Goal: Task Accomplishment & Management: Complete application form

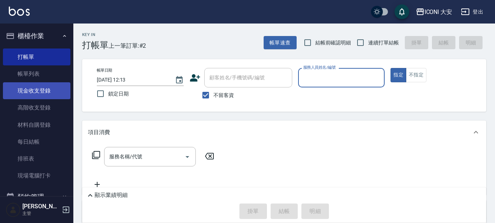
click at [41, 95] on link "現金收支登錄" at bounding box center [36, 90] width 67 height 17
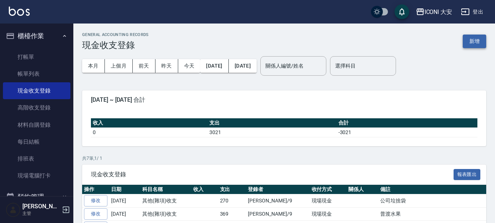
click at [472, 39] on button "新增" at bounding box center [474, 41] width 23 height 14
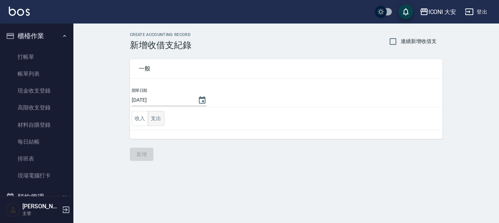
click at [154, 119] on button "支出" at bounding box center [156, 118] width 16 height 15
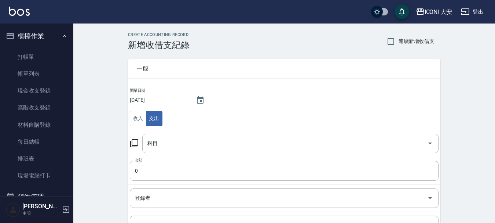
click at [136, 139] on icon at bounding box center [134, 143] width 8 height 8
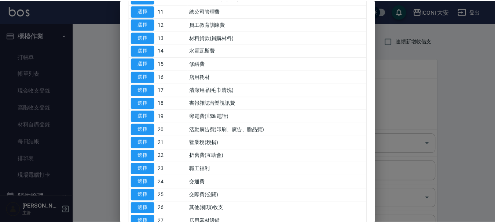
scroll to position [183, 0]
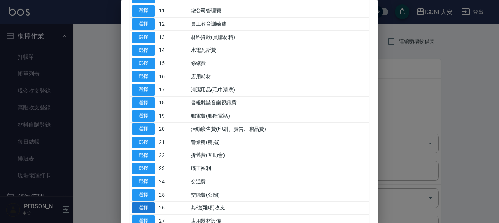
click at [134, 208] on button "選擇" at bounding box center [143, 207] width 23 height 11
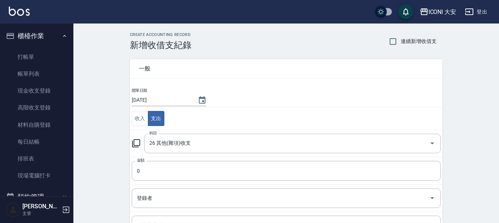
type input "26 其他(雜項)收支"
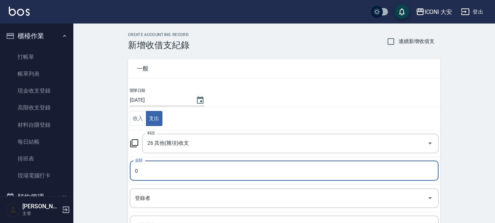
click at [146, 165] on input "0" at bounding box center [284, 171] width 309 height 20
type input "188"
click at [163, 195] on input "登錄者" at bounding box center [278, 197] width 291 height 13
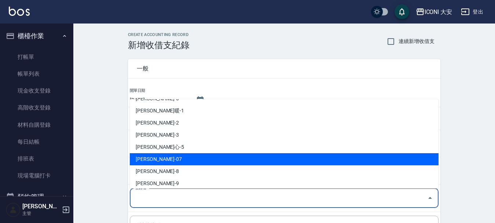
scroll to position [14, 0]
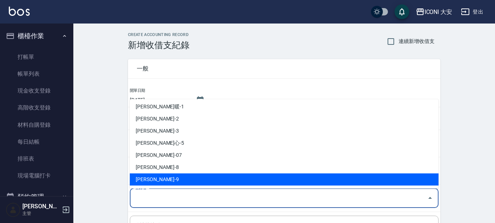
click at [148, 174] on li "[PERSON_NAME]-9" at bounding box center [284, 179] width 309 height 12
type input "[PERSON_NAME]-9"
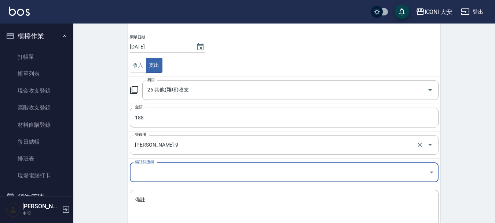
scroll to position [101, 0]
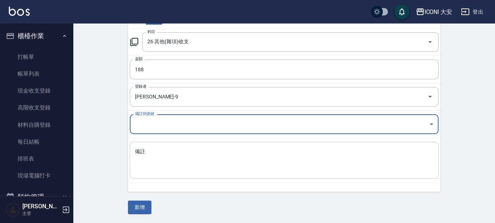
click at [155, 165] on textarea "備註" at bounding box center [284, 160] width 298 height 25
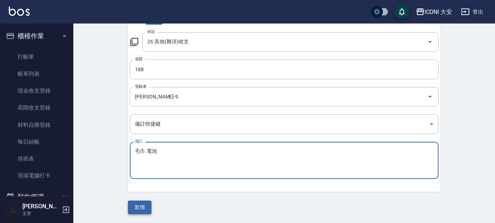
type textarea "毛巾.電池"
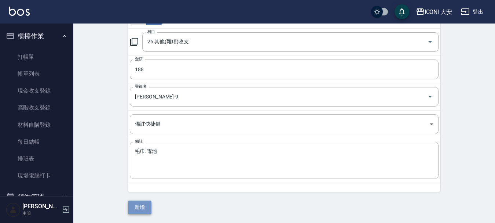
click at [133, 207] on button "新增" at bounding box center [139, 207] width 23 height 14
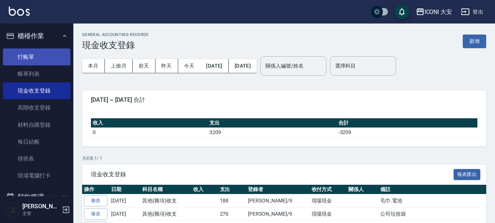
click at [29, 55] on link "打帳單" at bounding box center [36, 56] width 67 height 17
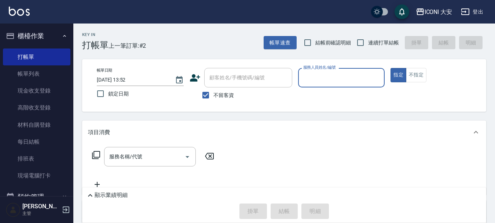
click at [346, 78] on input "服務人員姓名/編號" at bounding box center [341, 77] width 80 height 13
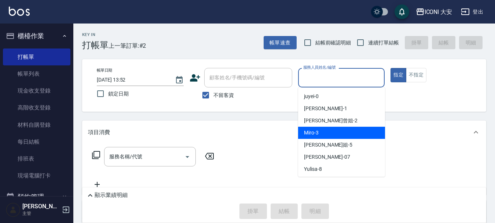
click at [332, 128] on div "Miro -3" at bounding box center [341, 132] width 87 height 12
type input "Miro-3"
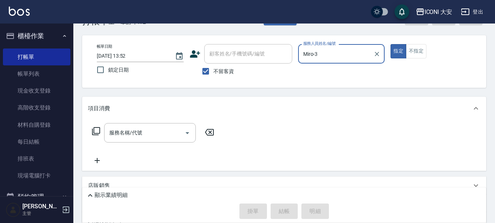
scroll to position [37, 0]
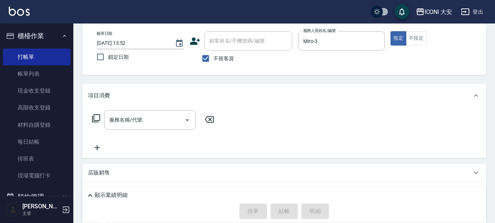
drag, startPoint x: 103, startPoint y: 116, endPoint x: 98, endPoint y: 116, distance: 5.1
click at [102, 116] on div "服務名稱/代號 服務名稱/代號" at bounding box center [153, 119] width 131 height 19
click at [98, 116] on icon at bounding box center [96, 118] width 9 height 9
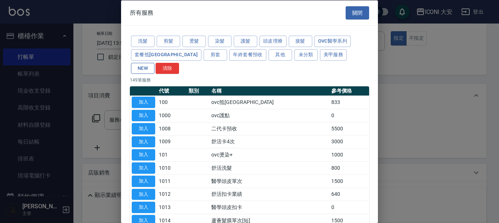
click at [154, 62] on button "NEW" at bounding box center [142, 67] width 23 height 11
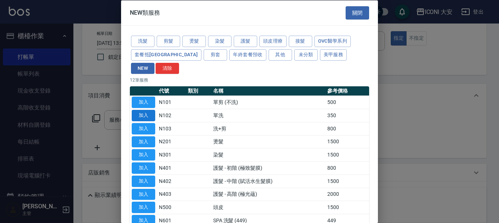
click at [153, 110] on button "加入" at bounding box center [143, 115] width 23 height 11
type input "單洗(N102)"
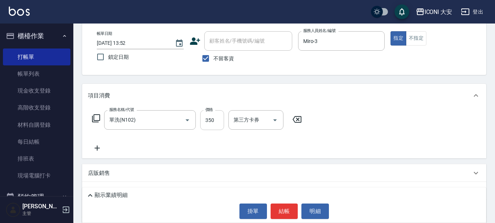
click at [217, 121] on input "350" at bounding box center [212, 120] width 24 height 20
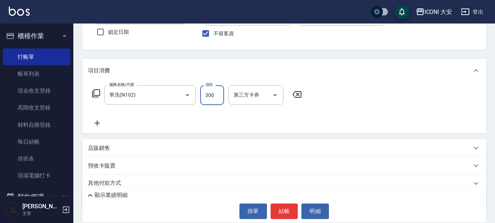
scroll to position [73, 0]
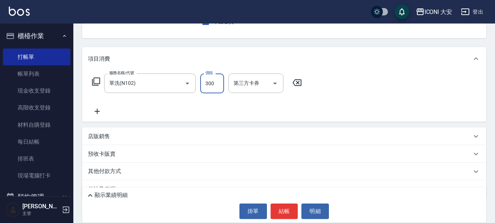
type input "300"
click at [97, 111] on icon at bounding box center [97, 111] width 5 height 5
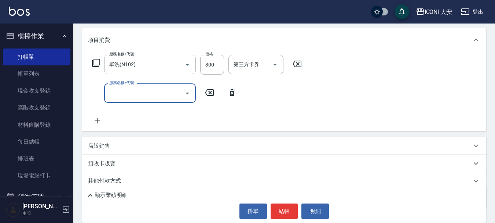
scroll to position [110, 0]
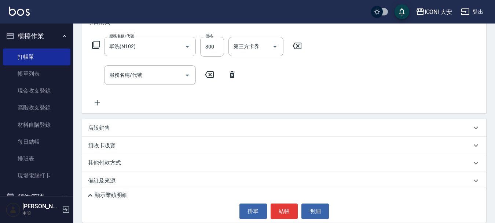
click at [232, 75] on icon at bounding box center [232, 74] width 18 height 9
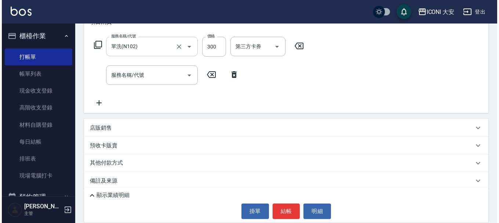
scroll to position [89, 0]
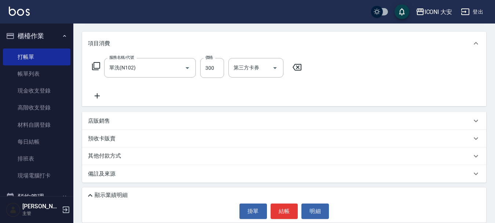
click at [92, 65] on icon at bounding box center [96, 66] width 9 height 9
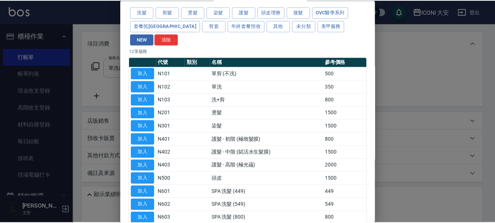
scroll to position [57, 0]
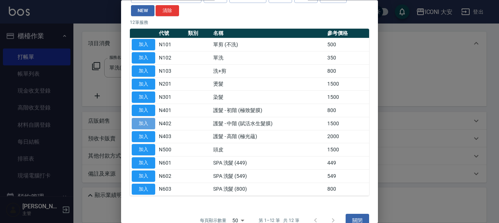
click at [149, 118] on button "加入" at bounding box center [143, 123] width 23 height 11
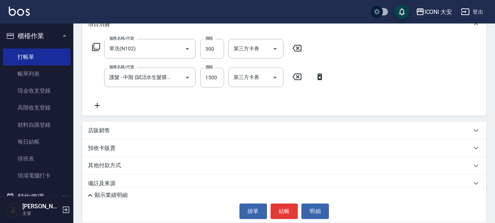
scroll to position [117, 0]
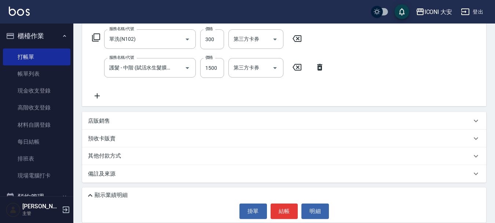
click at [109, 156] on p "其他付款方式" at bounding box center [106, 156] width 37 height 8
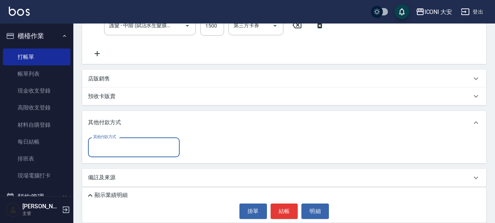
scroll to position [164, 0]
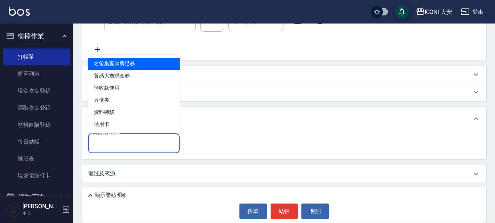
click at [142, 143] on input "其他付款方式" at bounding box center [133, 142] width 85 height 13
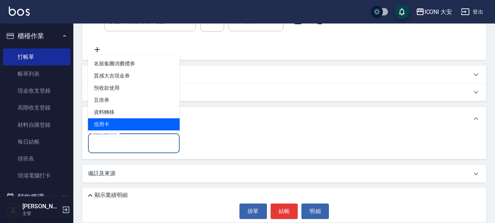
click at [129, 124] on span "信用卡" at bounding box center [134, 124] width 92 height 12
type input "信用卡"
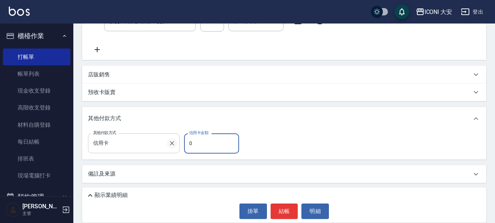
drag, startPoint x: 208, startPoint y: 148, endPoint x: 170, endPoint y: 144, distance: 37.5
click at [170, 144] on div "其他付款方式 信用卡 其他付款方式 信用卡金額 0 信用卡金額" at bounding box center [165, 143] width 155 height 20
type input "1800"
click at [284, 209] on button "結帳" at bounding box center [284, 210] width 27 height 15
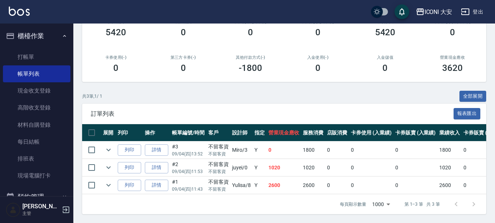
scroll to position [108, 0]
drag, startPoint x: 257, startPoint y: 163, endPoint x: 340, endPoint y: 167, distance: 83.7
click at [339, 167] on tr "列印 詳情 #2 09/04 (四) 11:53 不留客資 不留客資 juyei /0 Y 1020 1020 0 0 0 1020 0 0 0 0 0" at bounding box center [383, 167] width 602 height 17
click at [340, 167] on td "0" at bounding box center [337, 167] width 24 height 17
click at [155, 165] on link "詳情" at bounding box center [156, 167] width 23 height 11
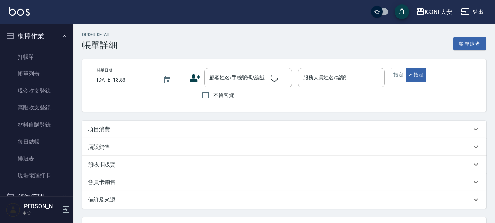
type input "[DATE] 11:53"
checkbox input "true"
type input "juyei-0"
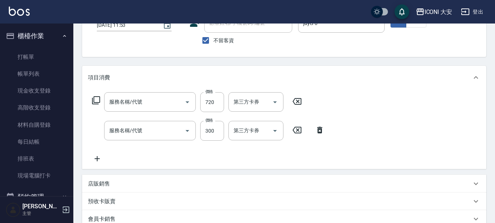
type input "剪髮(305)"
type input "洗髮(206)"
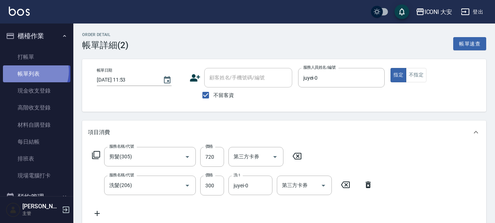
click at [32, 71] on link "帳單列表" at bounding box center [36, 73] width 67 height 17
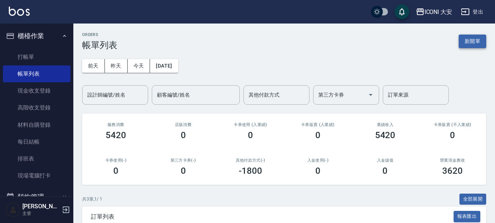
click at [471, 45] on button "新開單" at bounding box center [472, 41] width 27 height 14
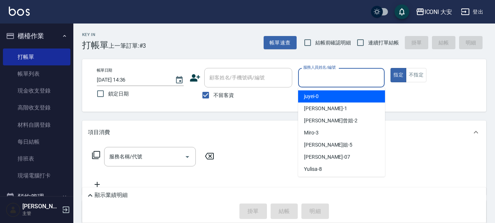
click at [331, 80] on input "服務人員姓名/編號" at bounding box center [341, 77] width 80 height 13
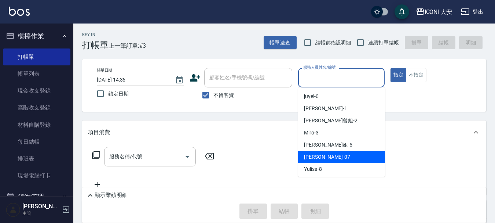
click at [308, 153] on span "[PERSON_NAME] -07" at bounding box center [327, 157] width 46 height 8
type input "[PERSON_NAME]-07"
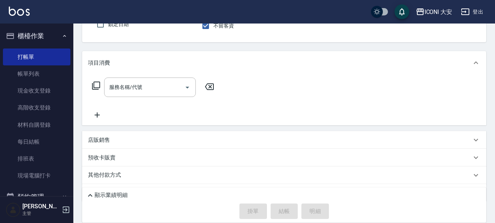
scroll to position [73, 0]
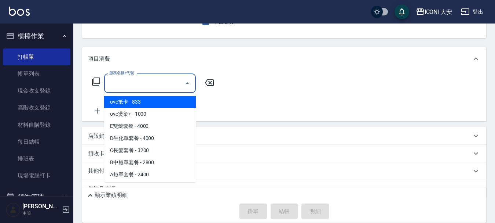
click at [145, 85] on input "服務名稱/代號" at bounding box center [144, 83] width 74 height 13
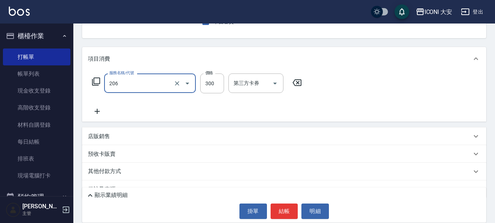
type input "洗髮(206)"
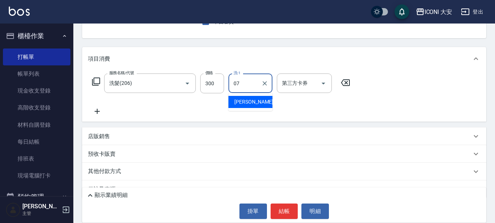
type input "[PERSON_NAME]-07"
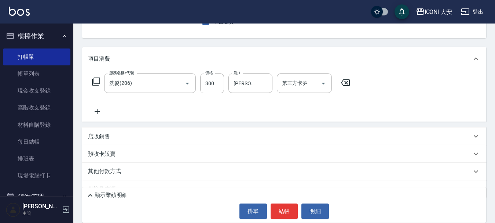
click at [98, 110] on icon at bounding box center [97, 111] width 18 height 9
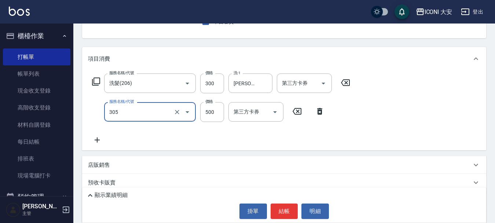
type input "剪髮(305)"
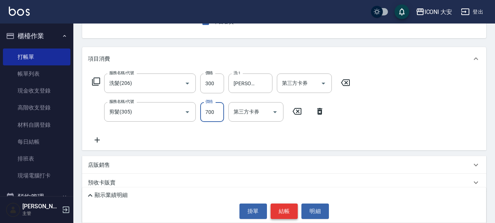
type input "700"
click at [285, 211] on button "結帳" at bounding box center [284, 210] width 27 height 15
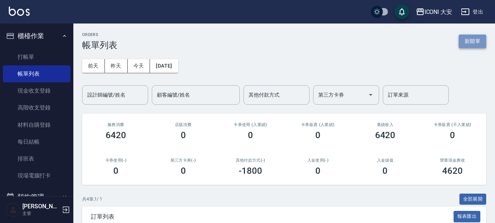
click at [470, 39] on button "新開單" at bounding box center [472, 41] width 27 height 14
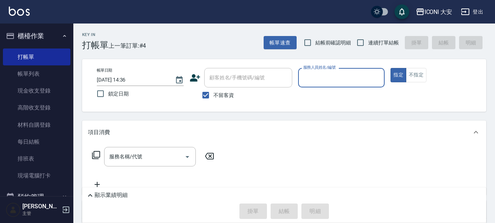
click at [361, 77] on input "服務人員姓名/編號" at bounding box center [341, 77] width 80 height 13
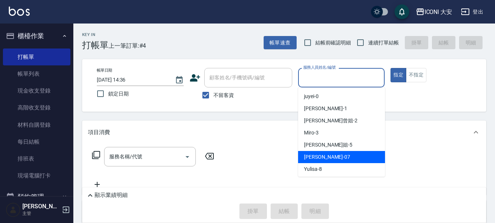
click at [324, 151] on div "[PERSON_NAME] -07" at bounding box center [341, 157] width 87 height 12
type input "[PERSON_NAME]-07"
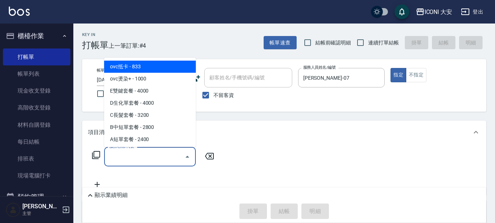
click at [170, 151] on input "服務名稱/代號" at bounding box center [144, 156] width 74 height 13
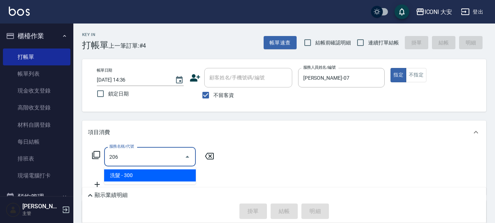
type input "洗髮(206)"
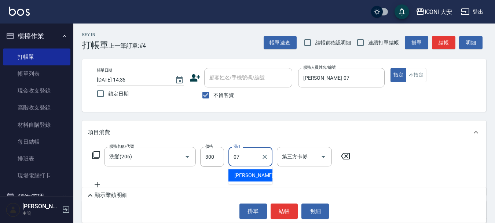
type input "[PERSON_NAME]-07"
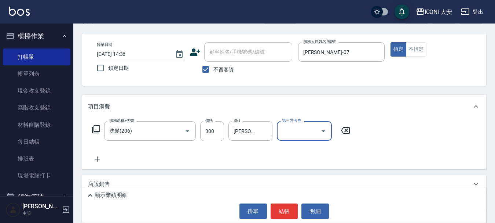
scroll to position [37, 0]
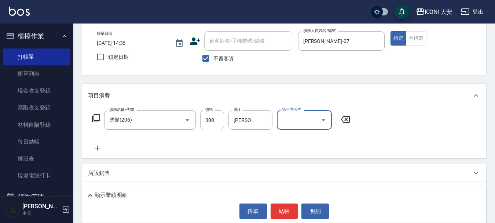
click at [97, 149] on icon at bounding box center [97, 147] width 5 height 5
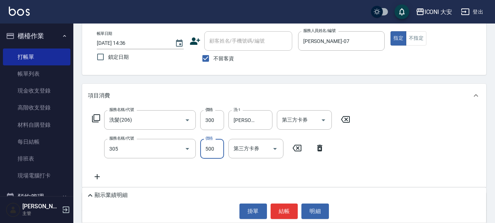
type input "剪髮(305)"
type input "700"
click at [287, 214] on button "結帳" at bounding box center [284, 210] width 27 height 15
